Goal: Information Seeking & Learning: Learn about a topic

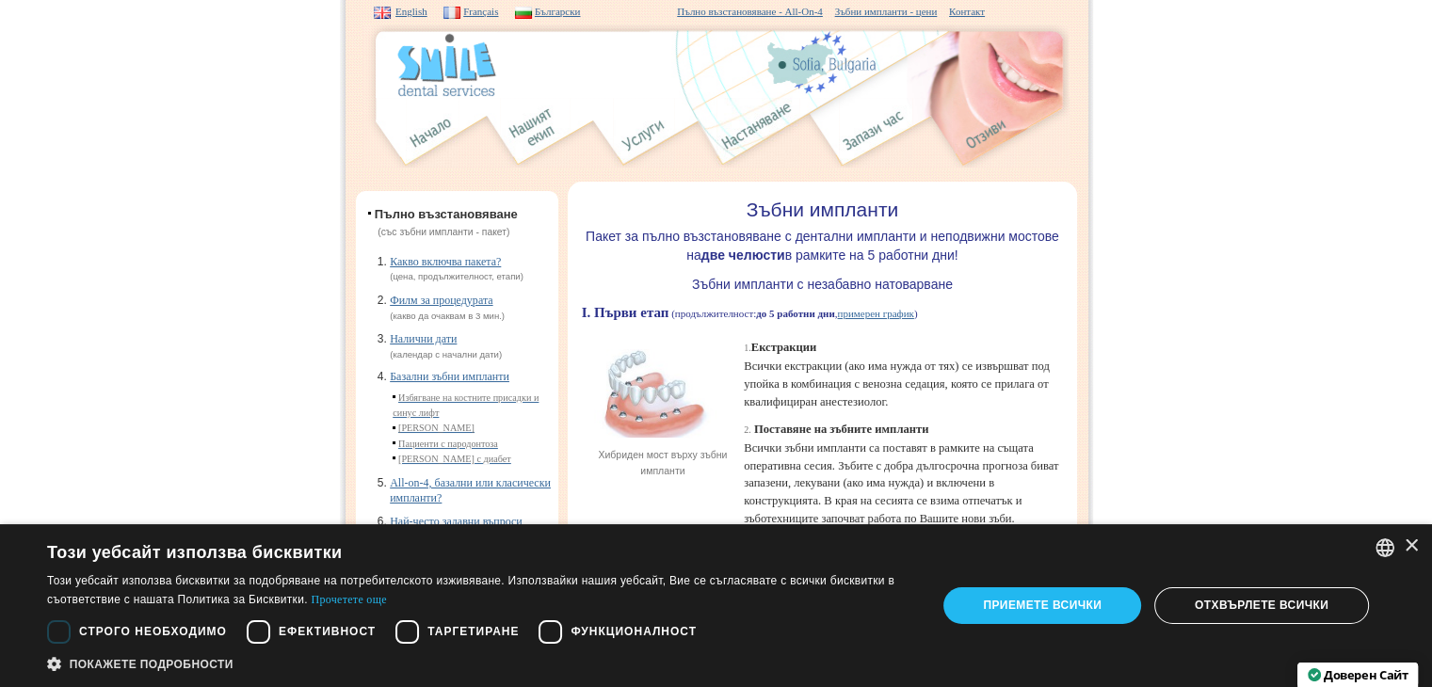
click at [753, 113] on img at bounding box center [758, 133] width 83 height 70
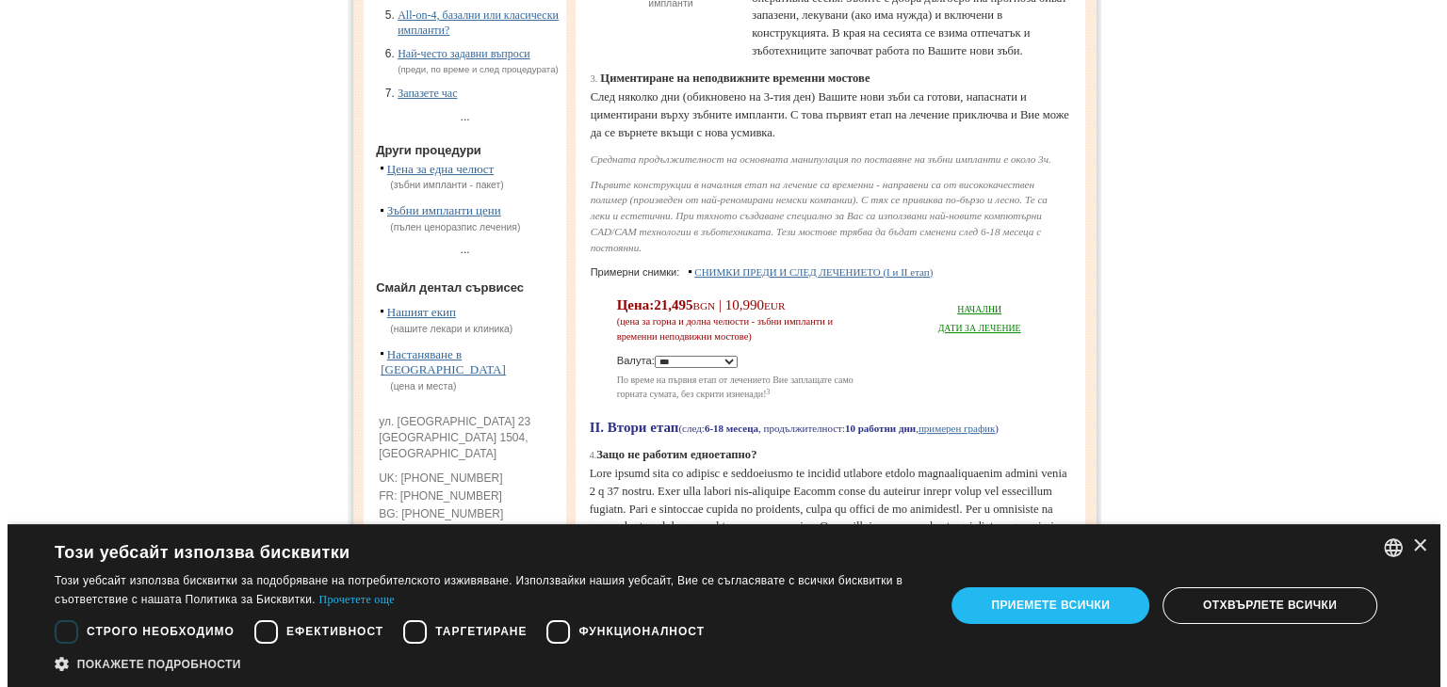
scroll to position [565, 0]
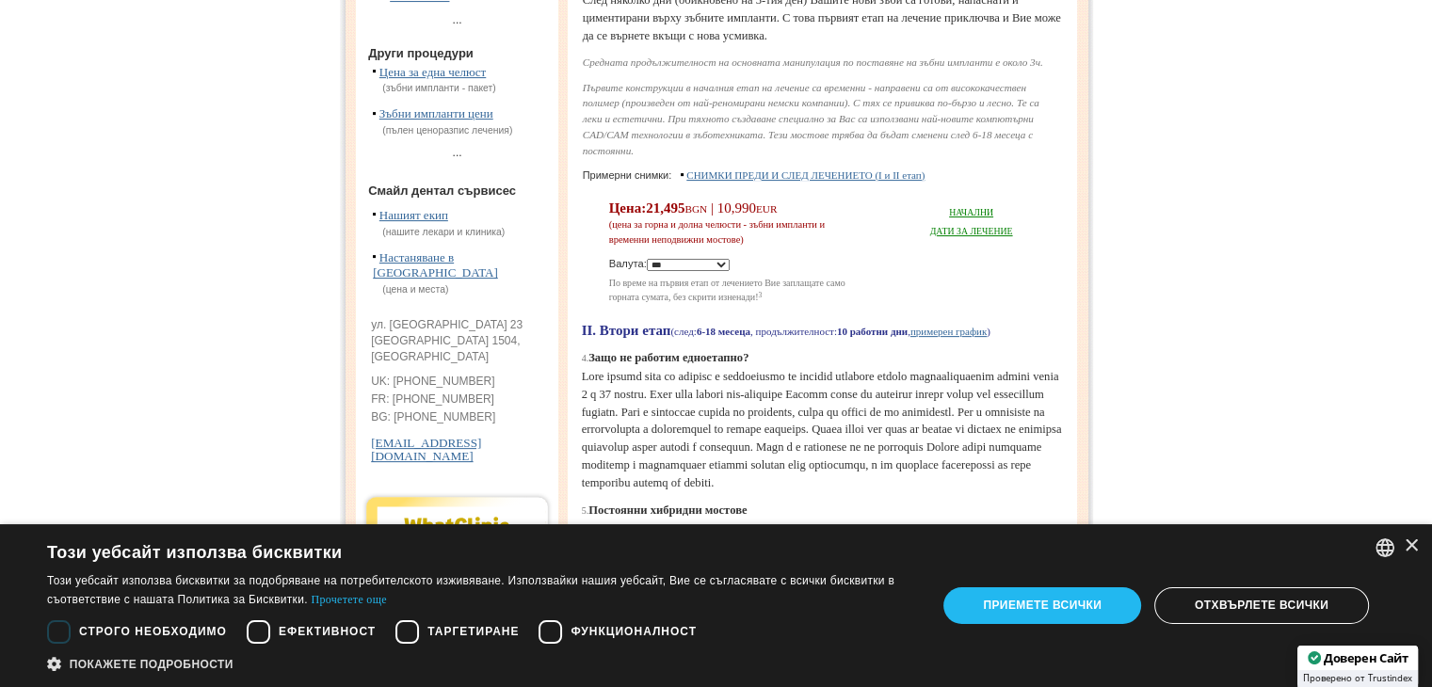
click at [915, 181] on link "СНИМКИ ПРЕДИ И СЛЕД ЛЕЧЕНИЕТО (I и II етап)" at bounding box center [806, 175] width 238 height 11
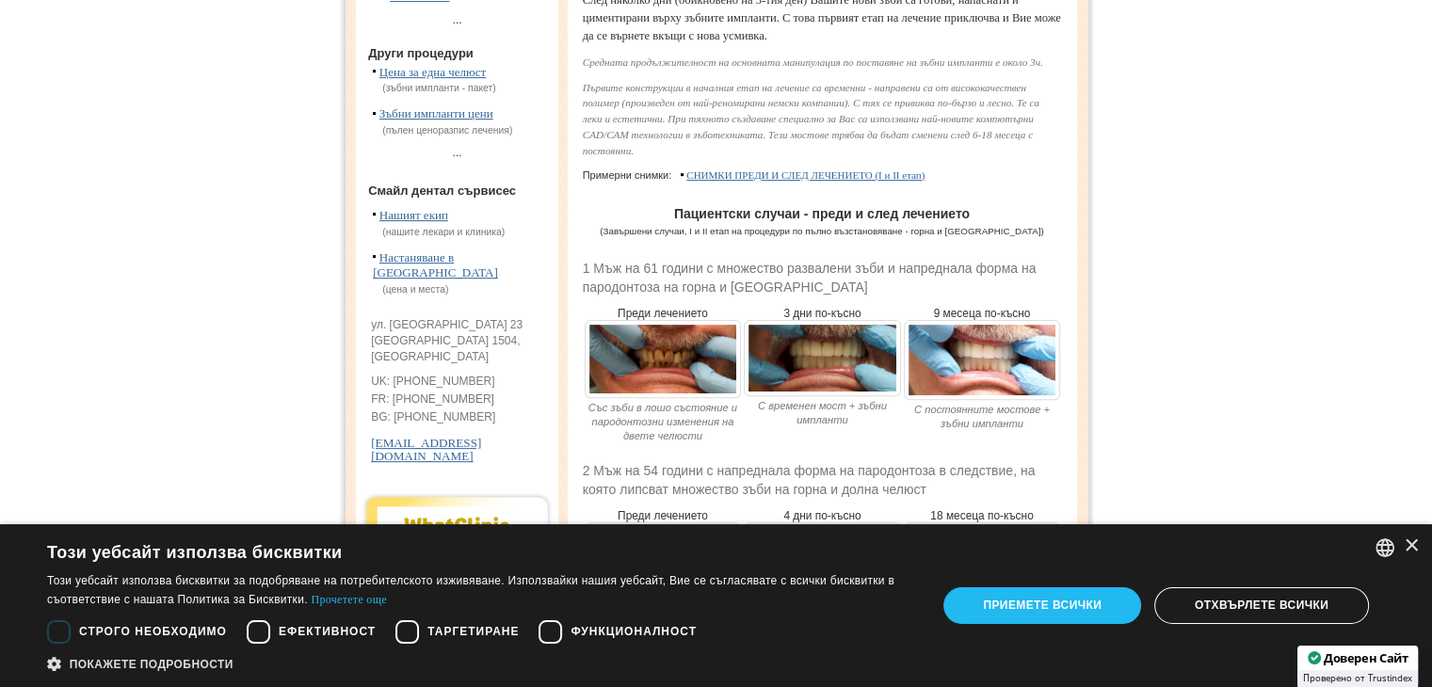
click at [656, 399] on img at bounding box center [663, 359] width 157 height 79
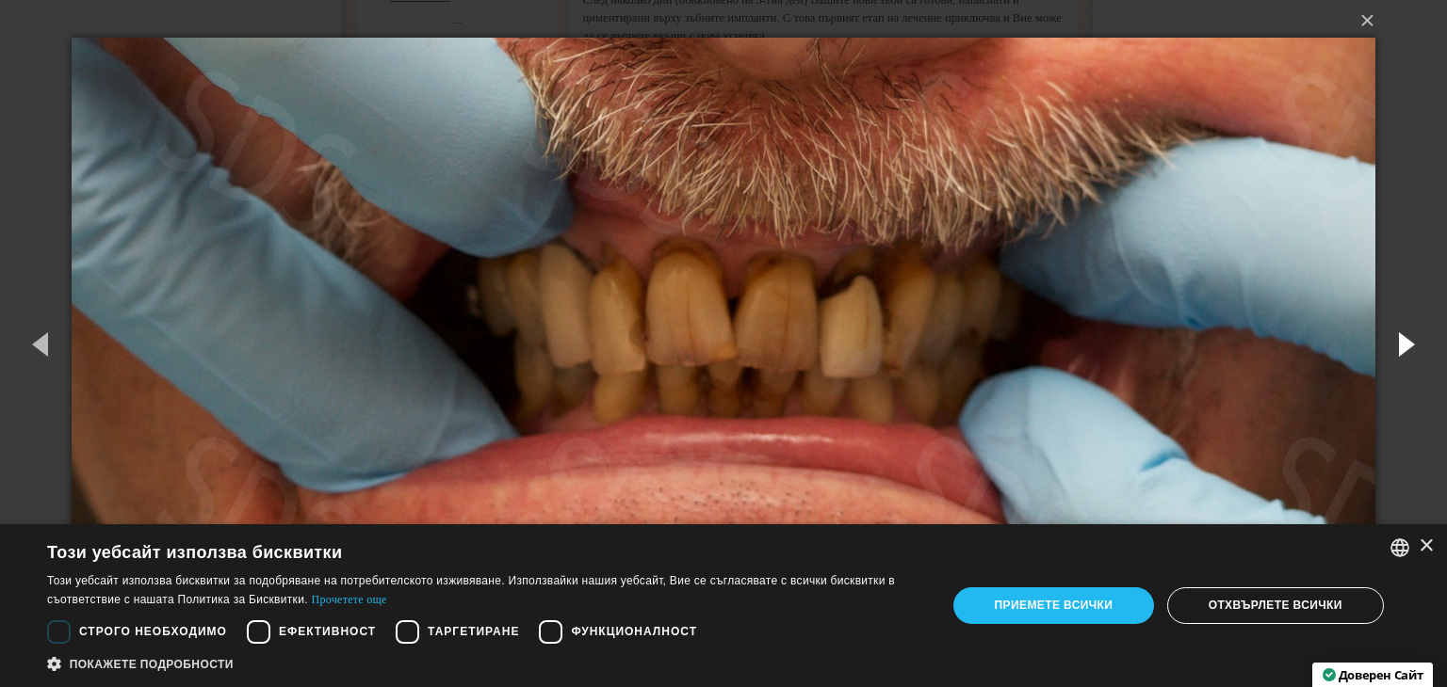
click at [1405, 348] on button "button" at bounding box center [1404, 344] width 85 height 104
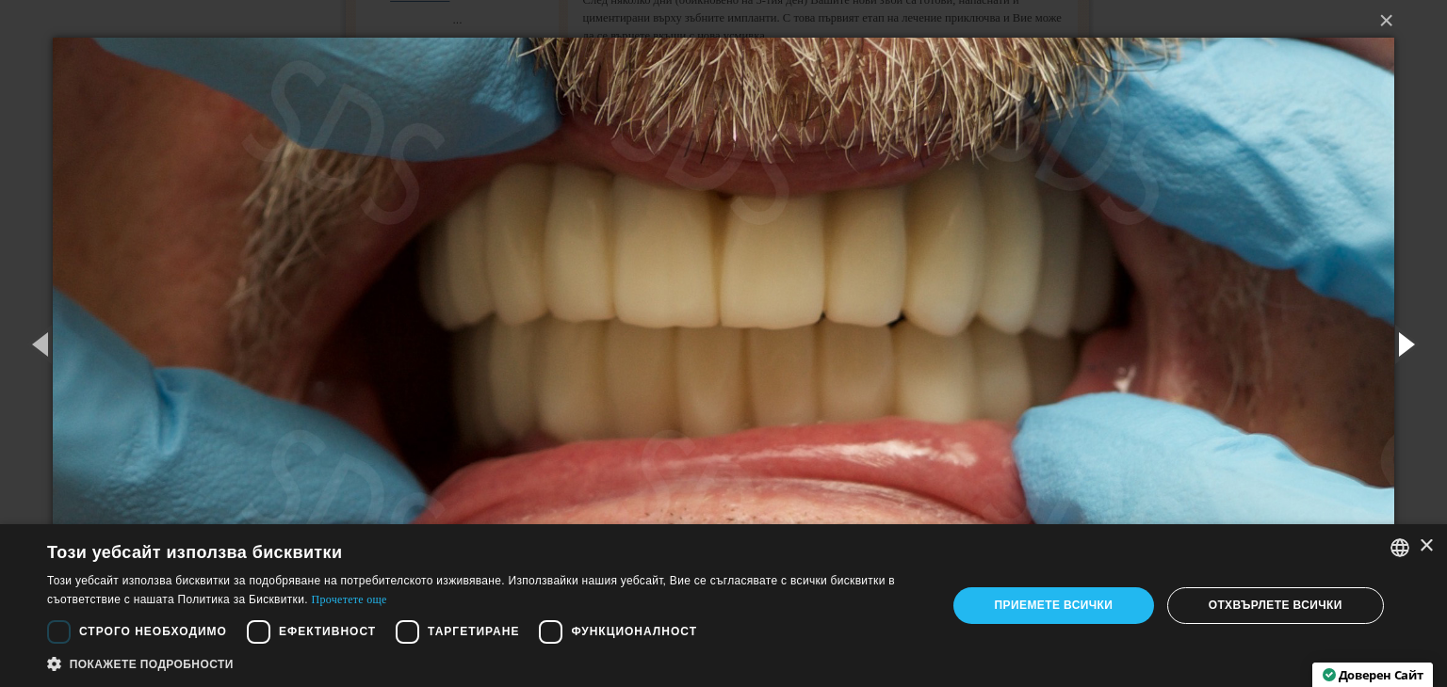
click at [1405, 348] on button "button" at bounding box center [1404, 344] width 85 height 104
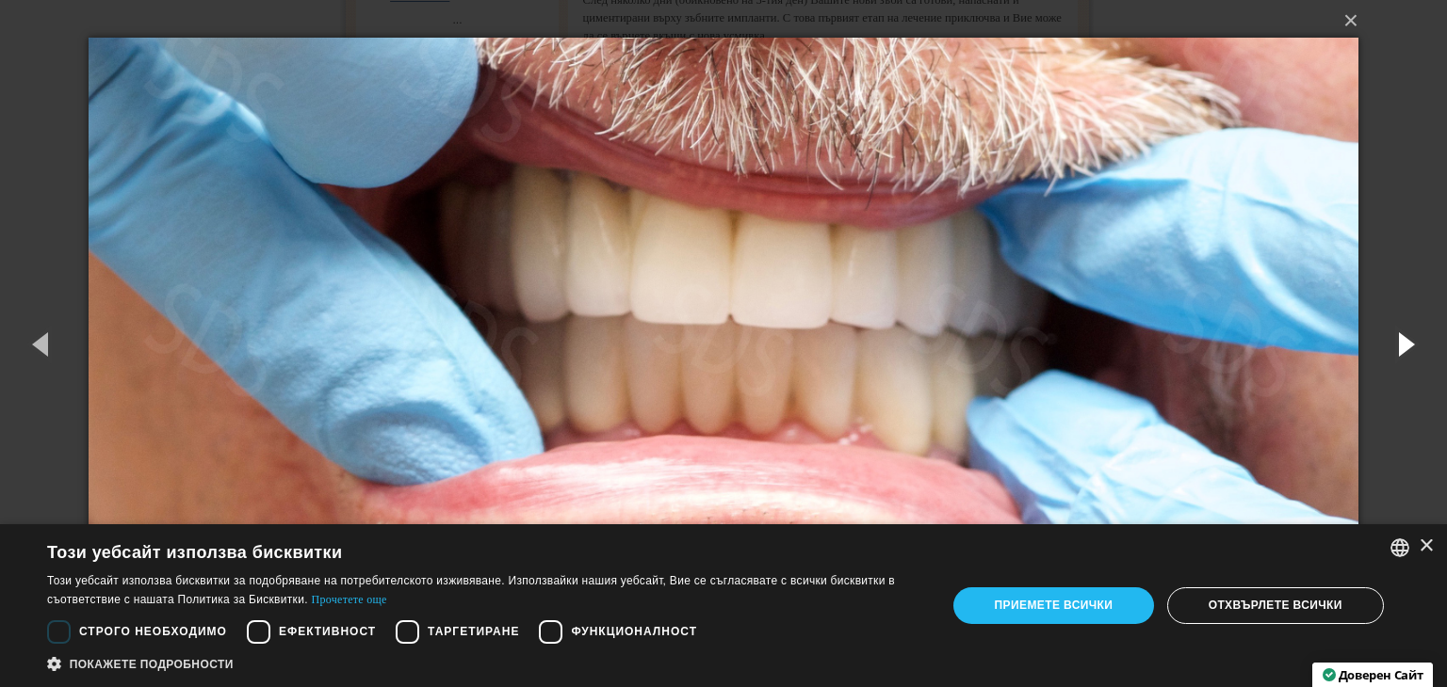
click at [1405, 348] on button "button" at bounding box center [1404, 344] width 85 height 104
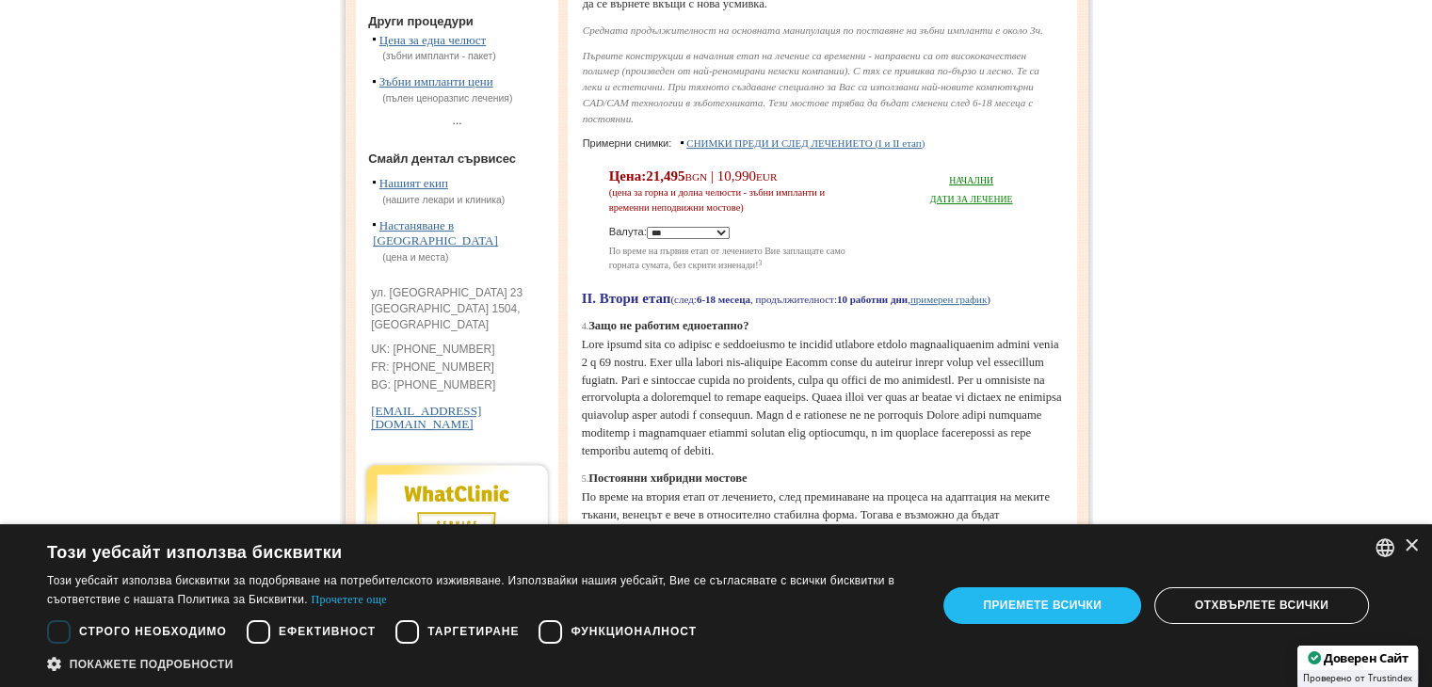
scroll to position [565, 0]
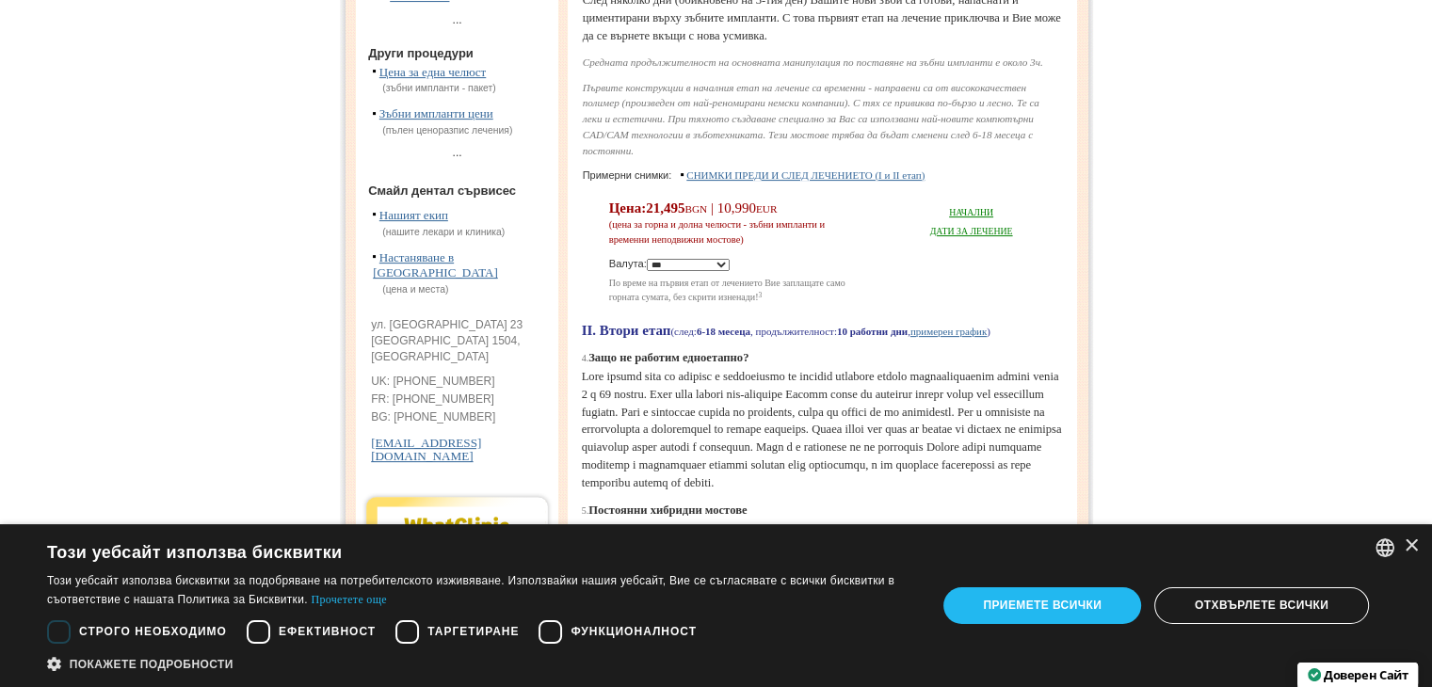
click at [961, 236] on link "НАЧАЛНИ ДАТИ ЗА ЛЕЧЕНИЕ" at bounding box center [971, 221] width 83 height 29
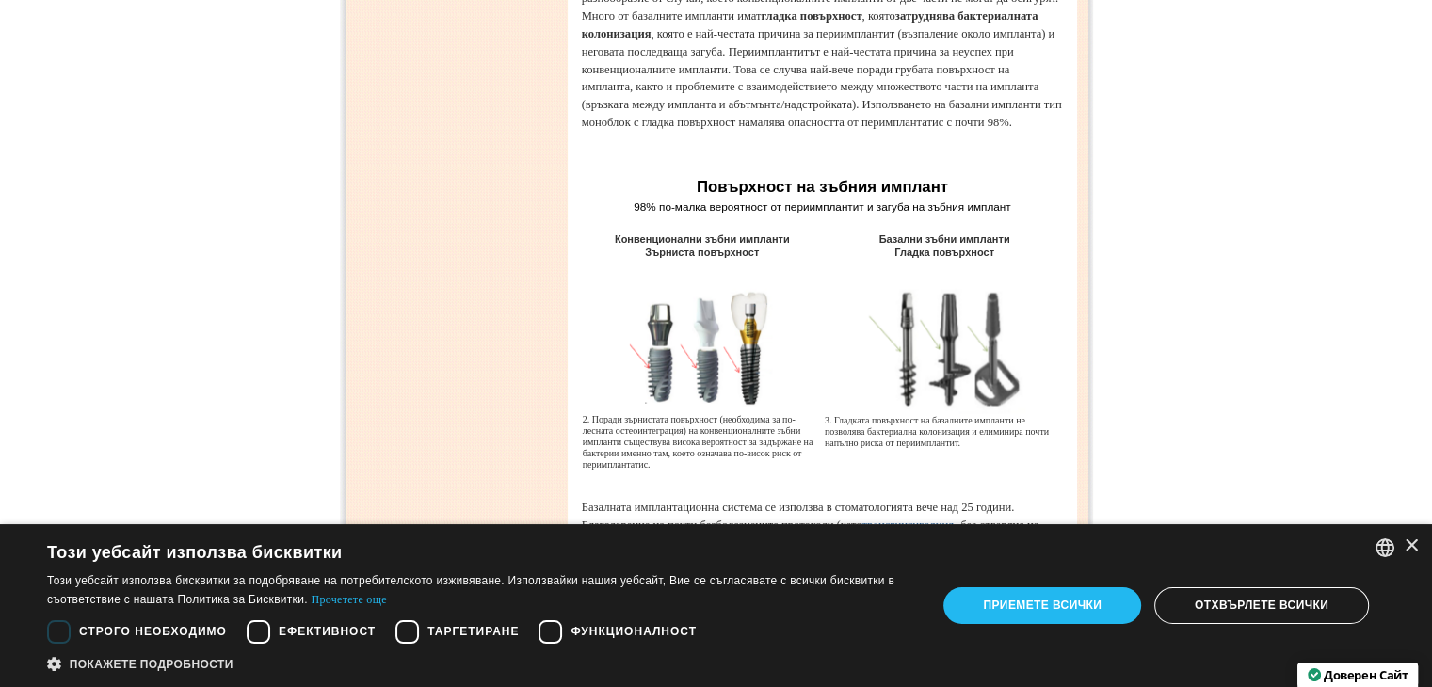
scroll to position [3767, 0]
